Goal: Information Seeking & Learning: Learn about a topic

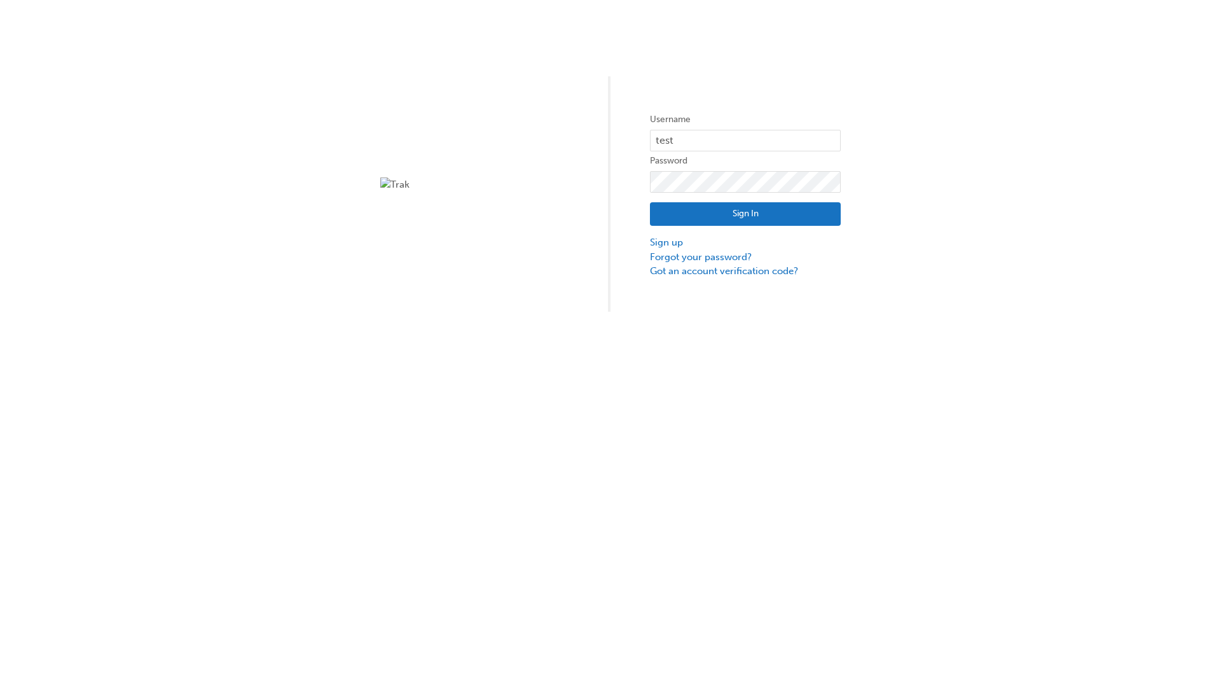
type input "test.e2e.user14"
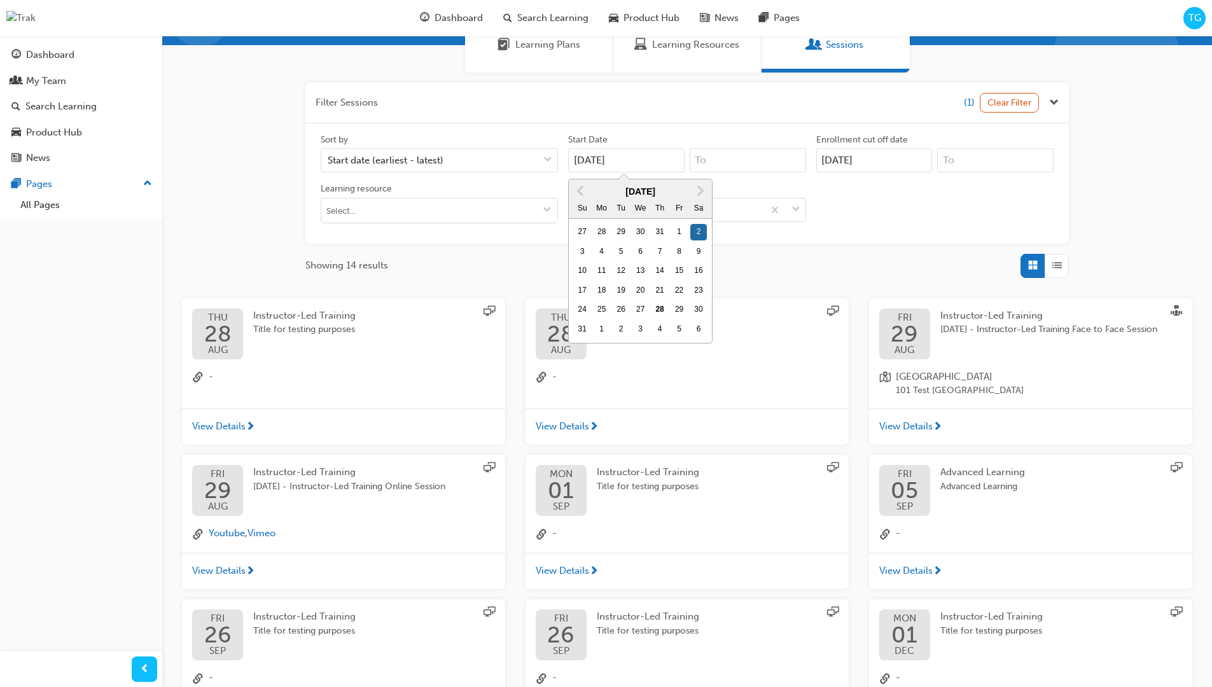
type input "[DATE]"
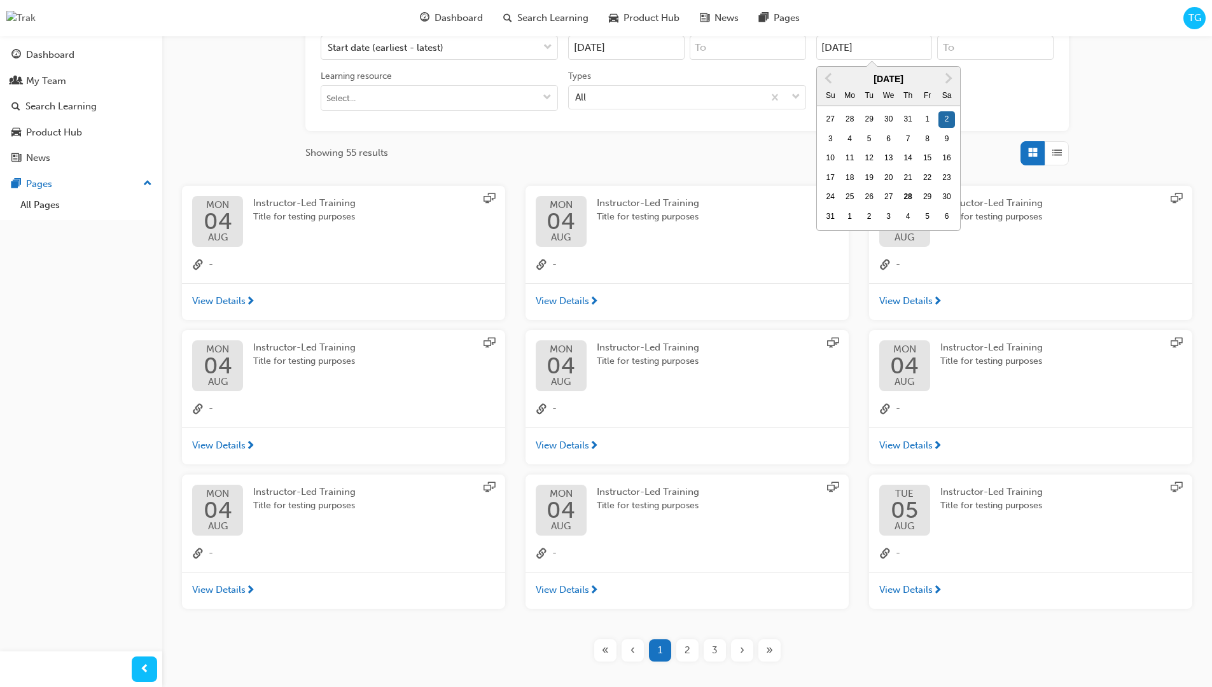
type input "[DATE]"
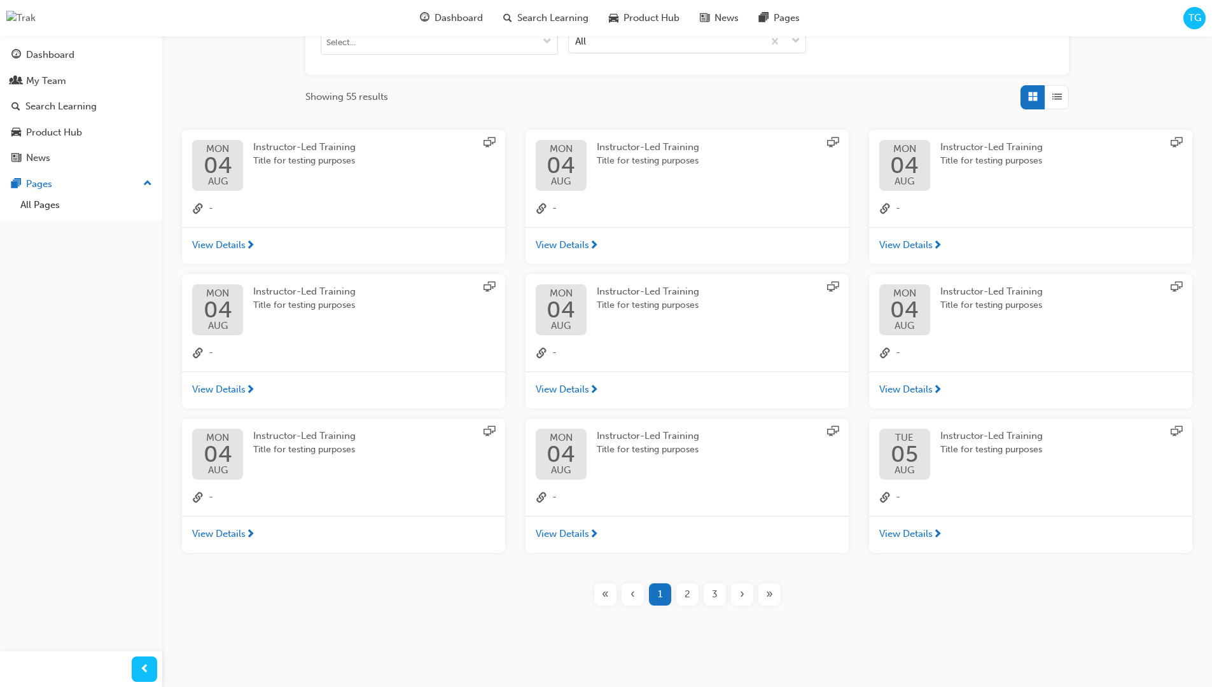
click at [576, 39] on input "Types All" at bounding box center [575, 40] width 1 height 11
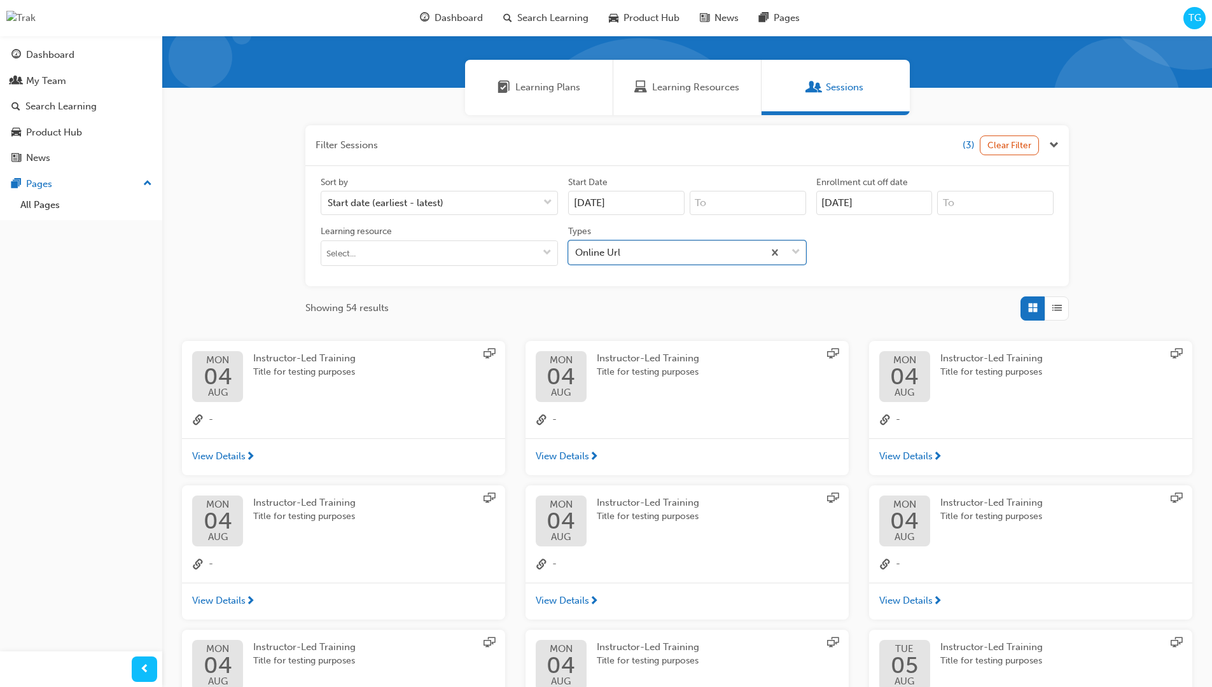
scroll to position [286, 0]
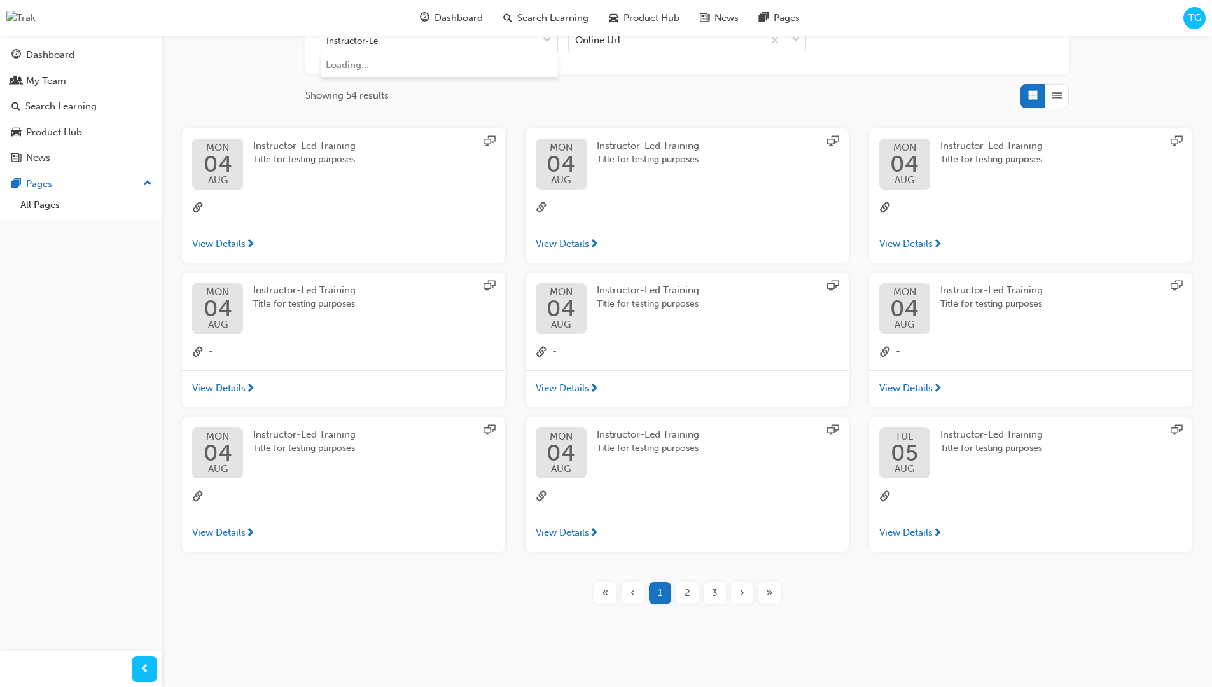
type input "Instructor-Led"
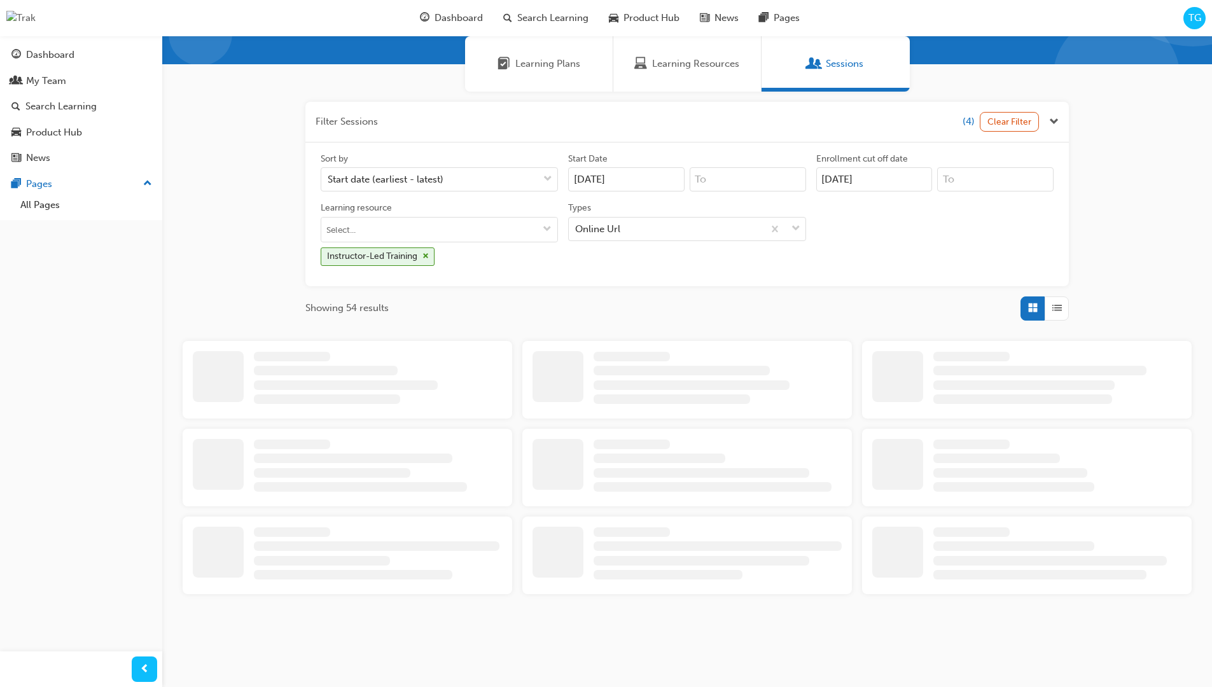
scroll to position [286, 0]
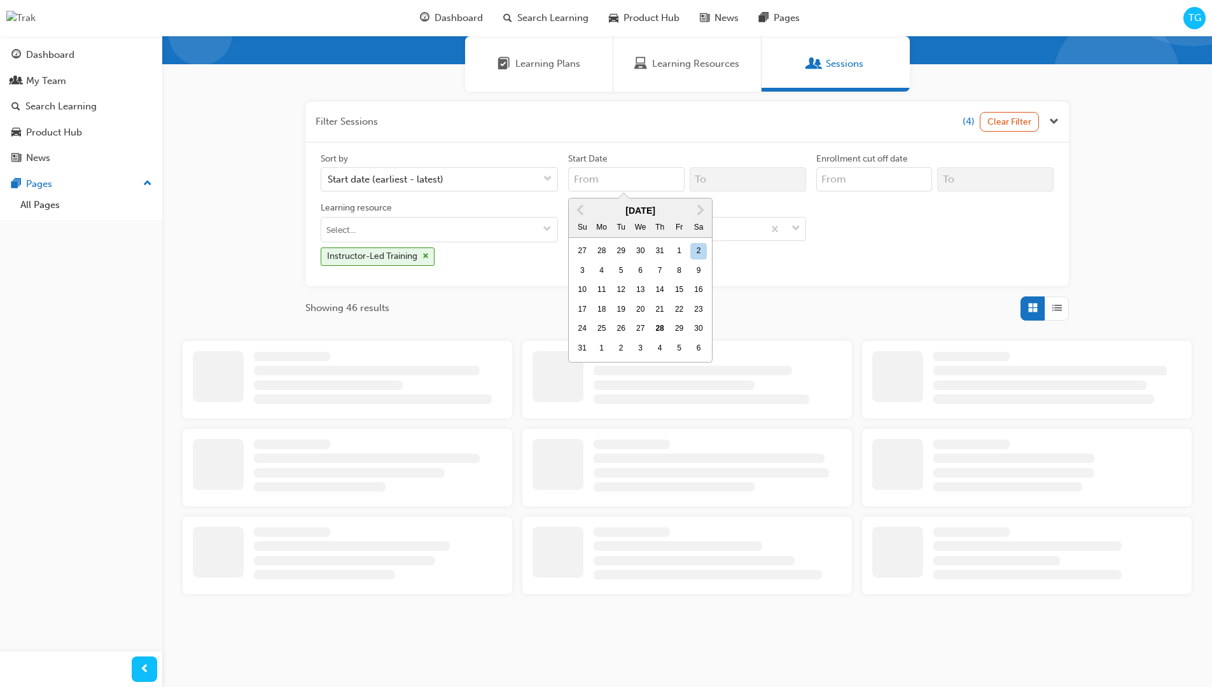
scroll to position [97, 0]
